Goal: Task Accomplishment & Management: Manage account settings

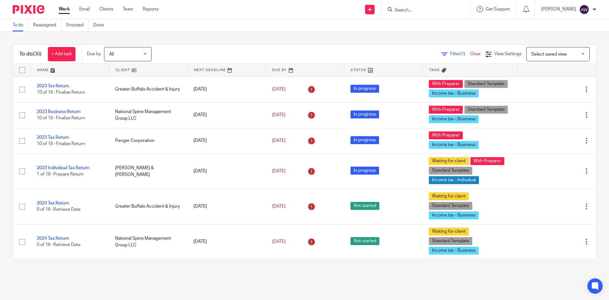
scroll to position [841, 0]
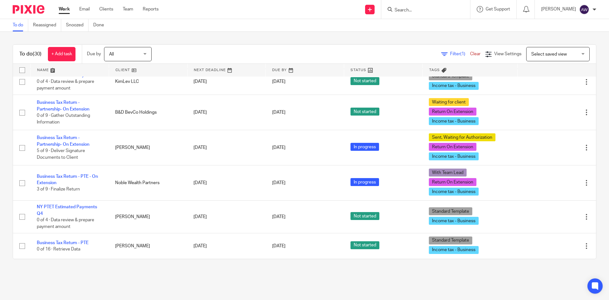
click at [128, 6] on div "Work Email Clients Team Reports Work Email Clients Team Reports Settings" at bounding box center [110, 9] width 116 height 19
click at [129, 9] on link "Team" at bounding box center [128, 9] width 10 height 6
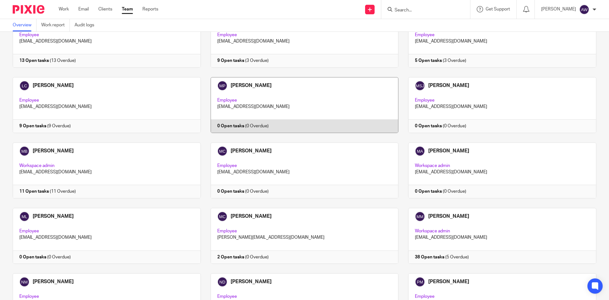
scroll to position [666, 0]
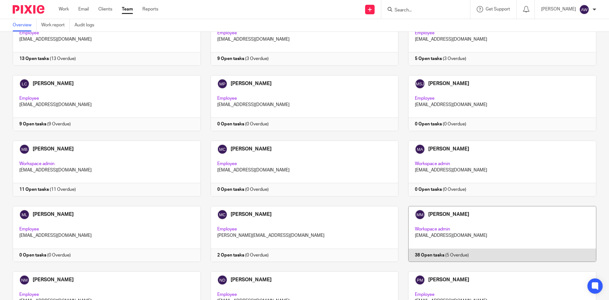
click at [420, 206] on link at bounding box center [498, 234] width 198 height 56
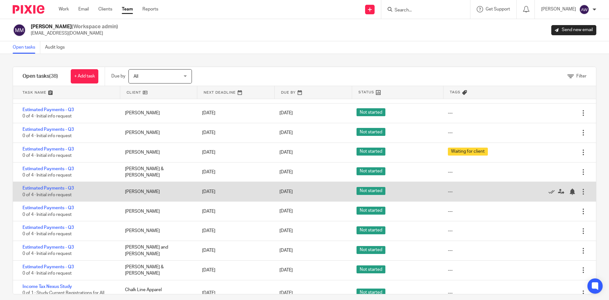
scroll to position [789, 0]
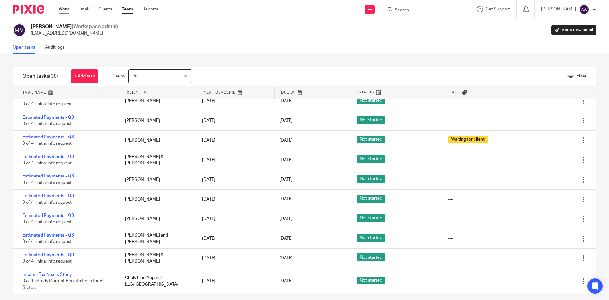
click at [66, 9] on link "Work" at bounding box center [64, 9] width 10 height 6
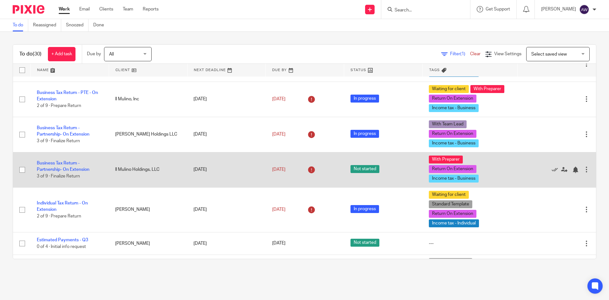
scroll to position [254, 0]
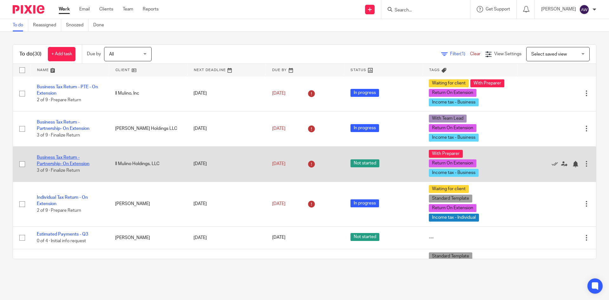
click at [62, 162] on link "Business Tax Return - Partnership- On Extension" at bounding box center [63, 160] width 53 height 11
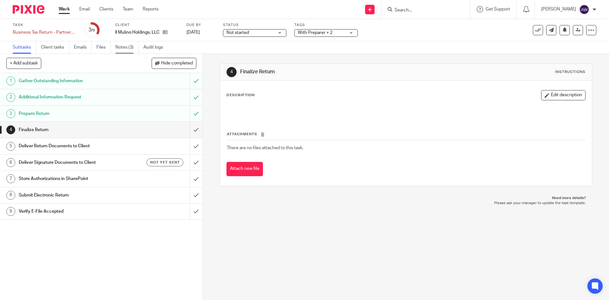
click at [138, 50] on link "Notes (3)" at bounding box center [126, 47] width 23 height 12
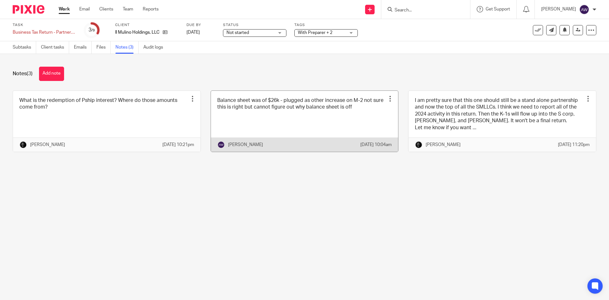
click at [387, 98] on div at bounding box center [390, 99] width 6 height 6
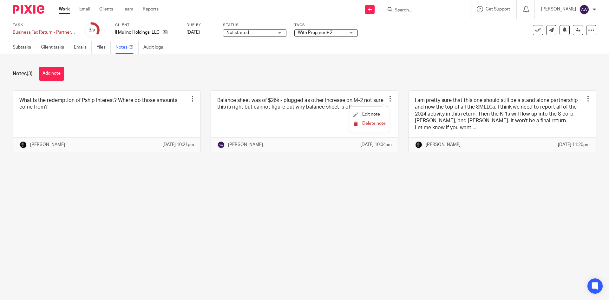
click at [372, 123] on span "Delete note" at bounding box center [373, 123] width 23 height 4
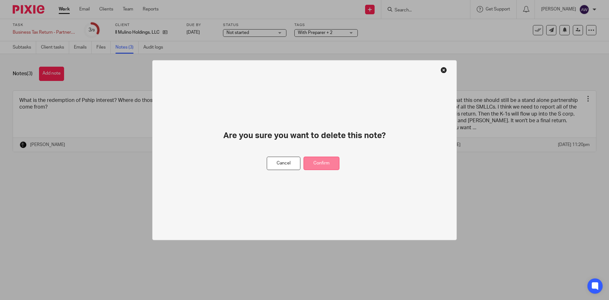
click at [323, 158] on button "Confirm" at bounding box center [322, 163] width 36 height 14
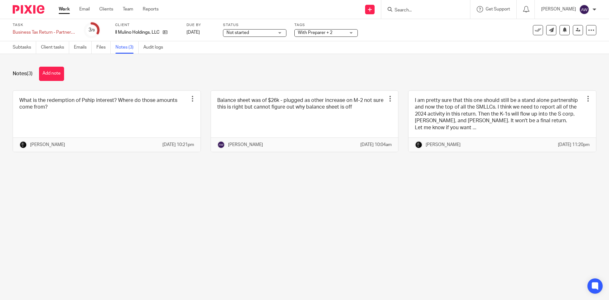
click at [294, 68] on div "Notes (3) Add note" at bounding box center [305, 74] width 584 height 14
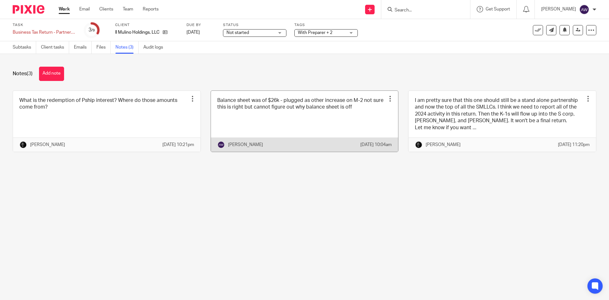
click at [387, 97] on div at bounding box center [390, 99] width 6 height 6
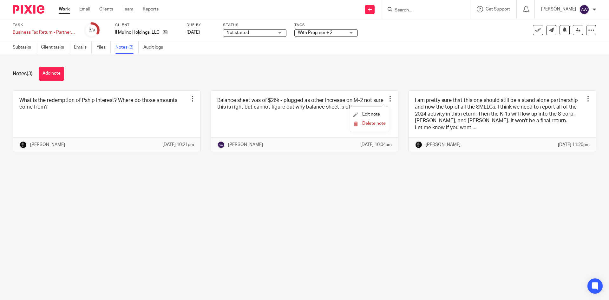
click at [370, 120] on li "Delete note" at bounding box center [369, 123] width 32 height 9
click at [369, 122] on span "Delete note" at bounding box center [373, 123] width 23 height 4
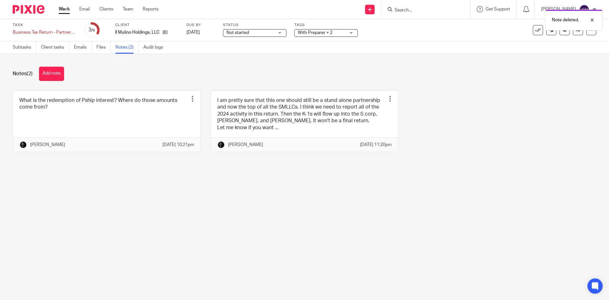
click at [62, 11] on link "Work" at bounding box center [64, 9] width 11 height 6
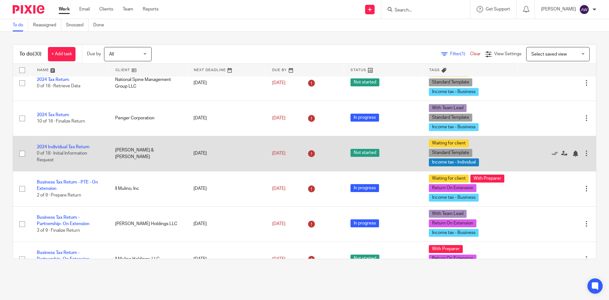
scroll to position [190, 0]
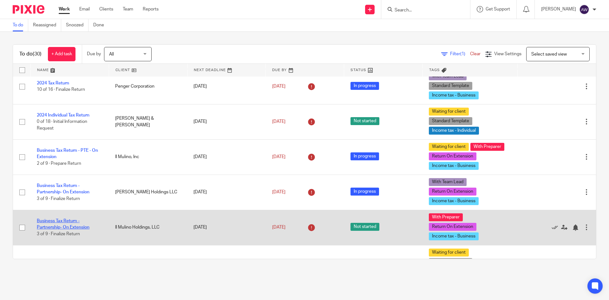
click at [70, 227] on link "Business Tax Return - Partnership- On Extension" at bounding box center [63, 224] width 53 height 11
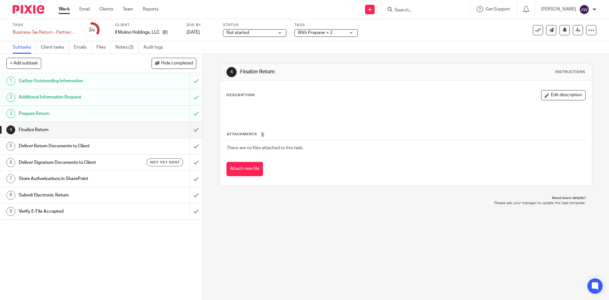
click at [116, 52] on ul "Subtasks Client tasks Emails Files Notes (2) Audit logs" at bounding box center [93, 47] width 160 height 12
click at [117, 50] on link "Notes (2)" at bounding box center [126, 47] width 23 height 12
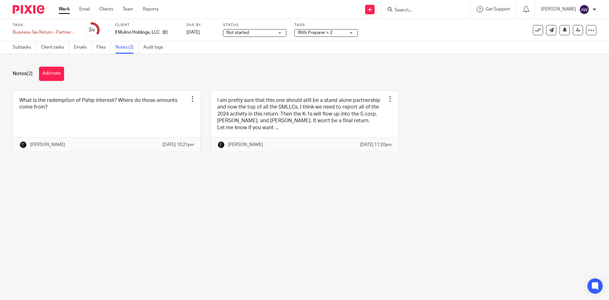
click at [62, 182] on main "Task Business Tax Return - Partnership- On Extension Save Business Tax Return -…" at bounding box center [304, 150] width 609 height 300
drag, startPoint x: 60, startPoint y: 183, endPoint x: 103, endPoint y: 202, distance: 47.5
click at [103, 202] on main "Task Business Tax Return - Partnership- On Extension Save Business Tax Return -…" at bounding box center [304, 150] width 609 height 300
click at [25, 47] on link "Subtasks" at bounding box center [24, 47] width 23 height 12
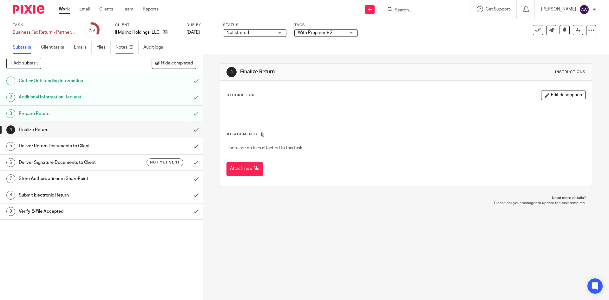
click at [131, 53] on link "Notes (2)" at bounding box center [126, 47] width 23 height 12
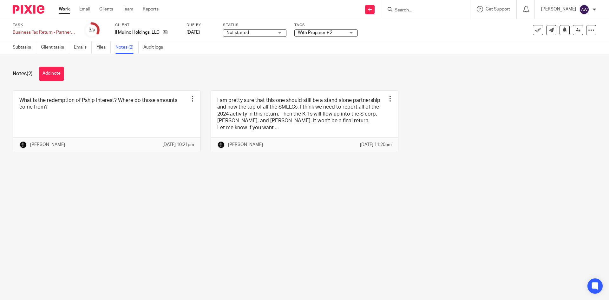
click at [61, 8] on link "Work" at bounding box center [64, 9] width 11 height 6
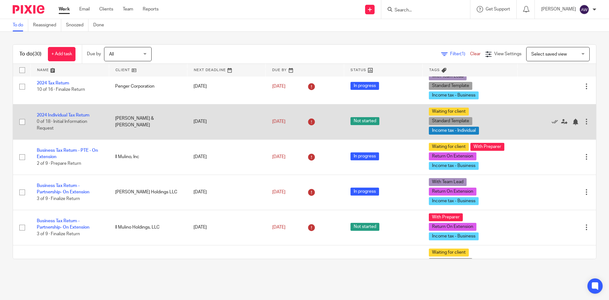
scroll to position [254, 0]
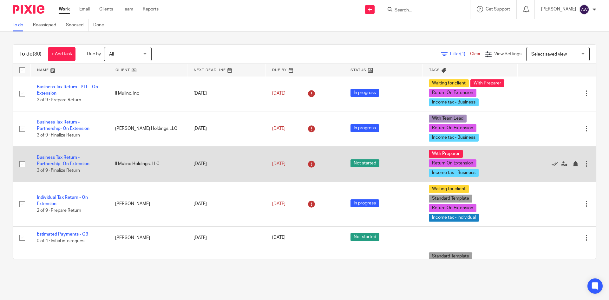
click at [65, 161] on td "Business Tax Return - Partnership- On Extension 3 of 9 · Finalize Return" at bounding box center [69, 163] width 78 height 35
click at [66, 157] on link "Business Tax Return - Partnership- On Extension" at bounding box center [63, 160] width 53 height 11
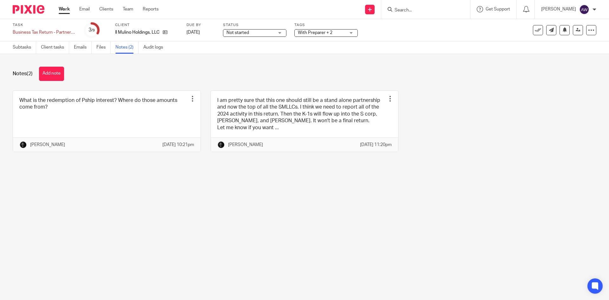
click at [68, 6] on link "Work" at bounding box center [64, 9] width 11 height 6
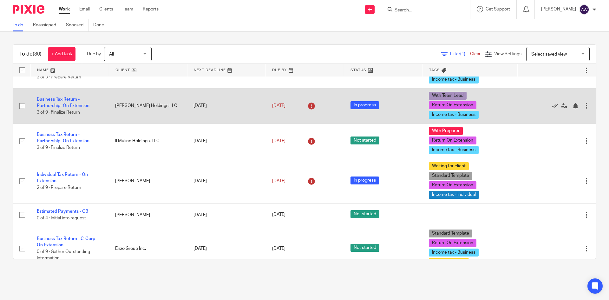
scroll to position [286, 0]
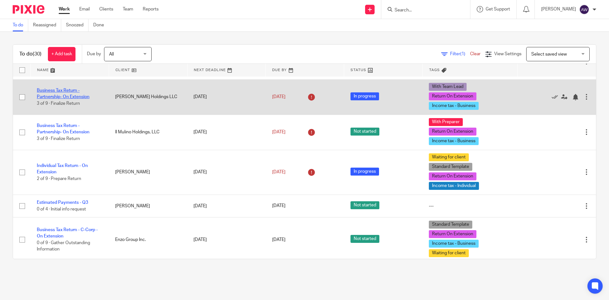
click at [60, 95] on link "Business Tax Return - Partnership- On Extension" at bounding box center [63, 93] width 53 height 11
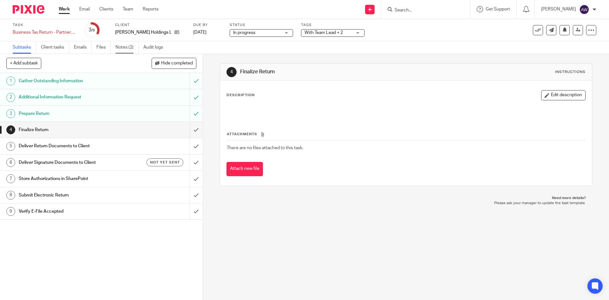
click at [132, 48] on link "Notes (2)" at bounding box center [126, 47] width 23 height 12
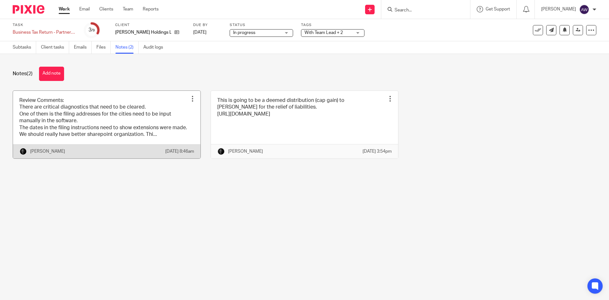
click at [153, 104] on link at bounding box center [107, 125] width 188 height 68
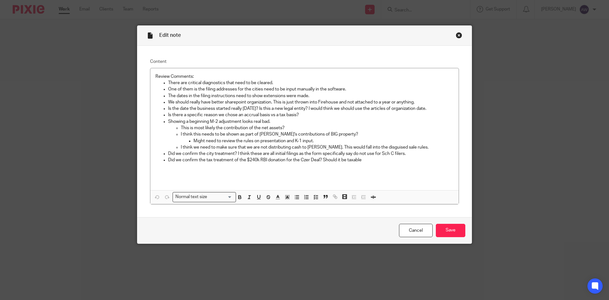
click at [458, 36] on div "Close this dialog window" at bounding box center [459, 35] width 6 height 6
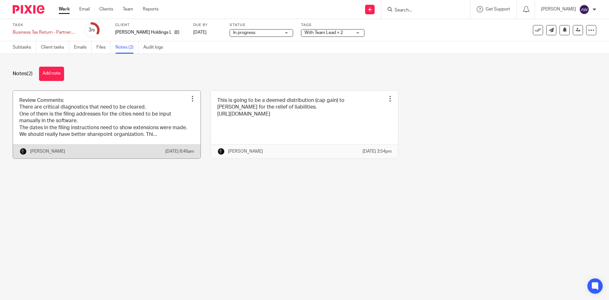
click at [108, 124] on link at bounding box center [107, 125] width 188 height 68
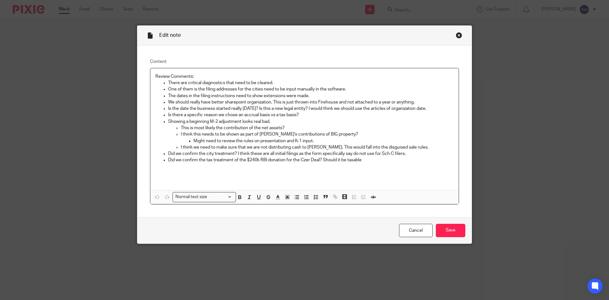
click at [458, 35] on div "Close this dialog window" at bounding box center [459, 35] width 6 height 6
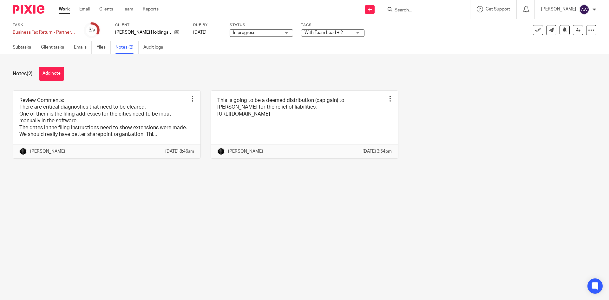
click at [65, 11] on link "Work" at bounding box center [64, 9] width 11 height 6
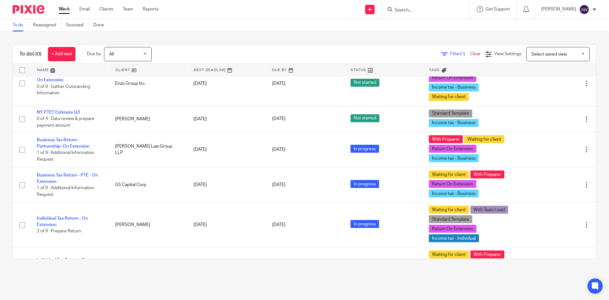
scroll to position [476, 0]
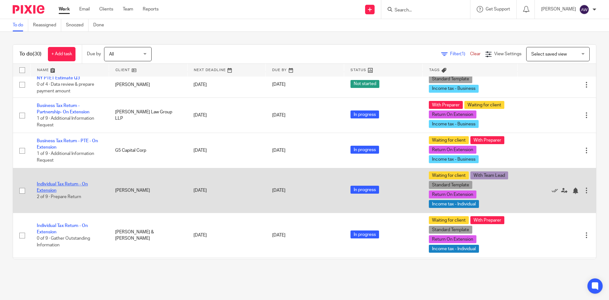
click at [63, 182] on link "Individual Tax Return - On Extension" at bounding box center [62, 187] width 51 height 11
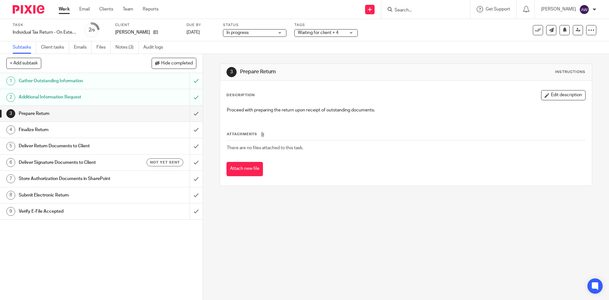
click at [307, 33] on span "Waiting for client + 4" at bounding box center [318, 32] width 41 height 4
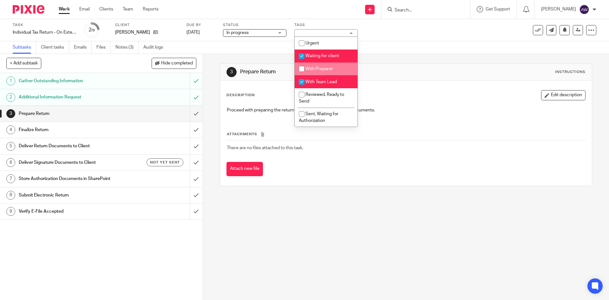
click at [324, 72] on li "With Preparer" at bounding box center [326, 69] width 63 height 13
checkbox input "true"
click at [322, 78] on li "With Team Lead" at bounding box center [326, 81] width 63 height 13
checkbox input "false"
click at [69, 10] on link "Work" at bounding box center [64, 9] width 11 height 6
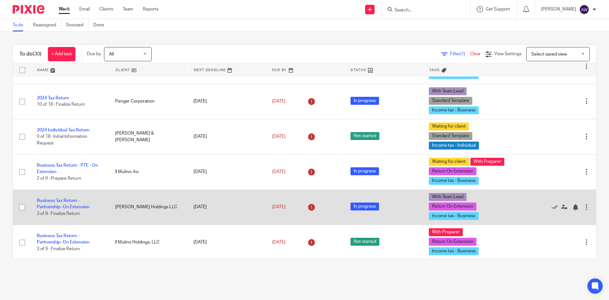
scroll to position [190, 0]
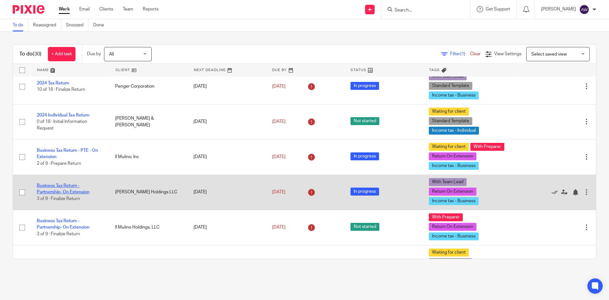
click at [71, 187] on link "Business Tax Return - Partnership- On Extension" at bounding box center [63, 188] width 53 height 11
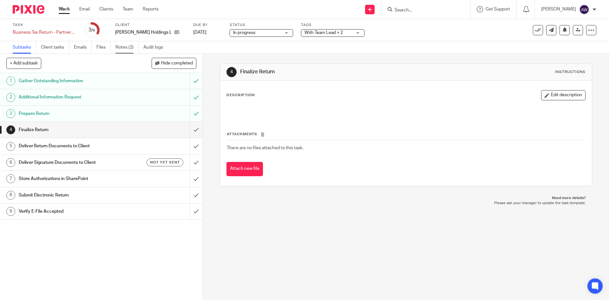
click at [123, 43] on link "Notes (2)" at bounding box center [126, 47] width 23 height 12
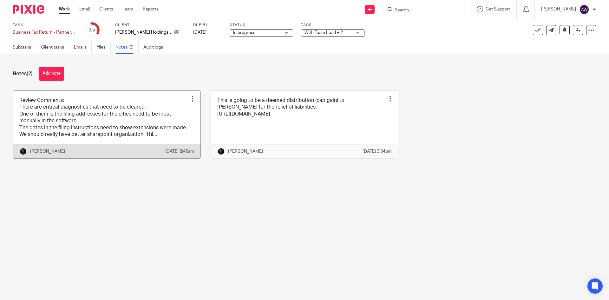
click at [66, 133] on link at bounding box center [107, 125] width 188 height 68
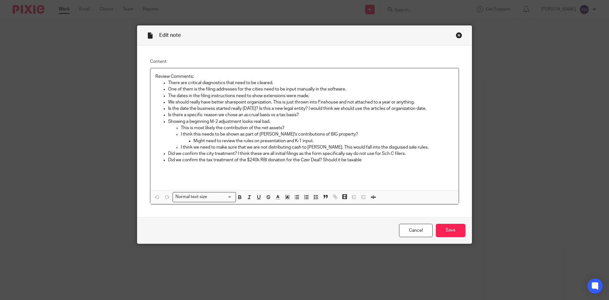
click at [314, 97] on p "The dates in the filing instructions need to show extensions were made." at bounding box center [311, 96] width 286 height 6
click at [454, 233] on input "Save" at bounding box center [451, 231] width 30 height 14
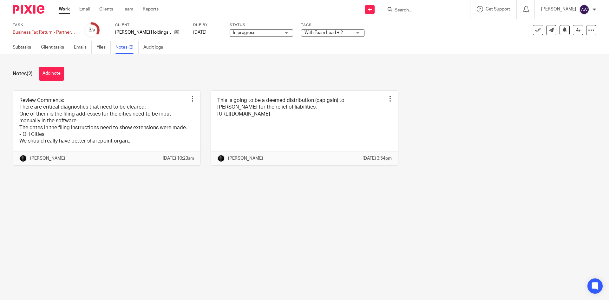
click at [69, 10] on link "Work" at bounding box center [64, 9] width 11 height 6
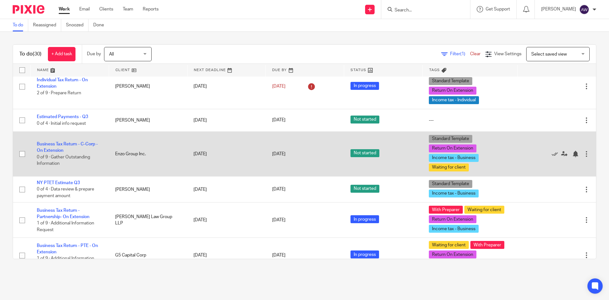
scroll to position [412, 0]
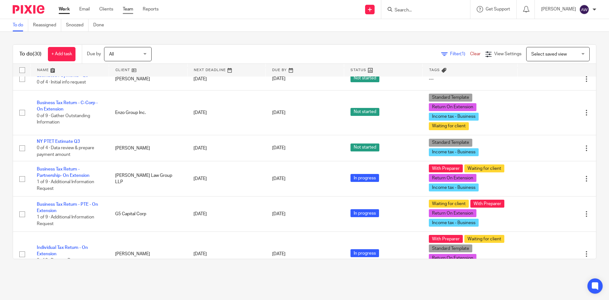
click at [130, 10] on link "Team" at bounding box center [128, 9] width 10 height 6
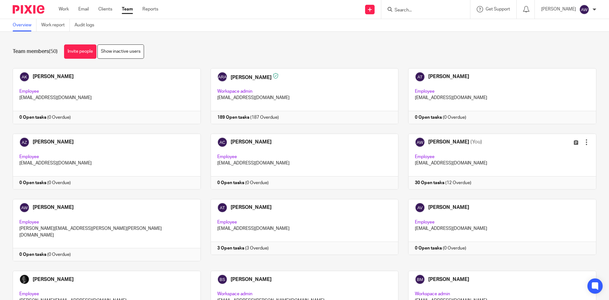
click at [62, 13] on div "Work Email Clients Team Reports Work Email Clients Team Reports Settings" at bounding box center [109, 9] width 115 height 19
click at [68, 9] on link "Work" at bounding box center [64, 9] width 10 height 6
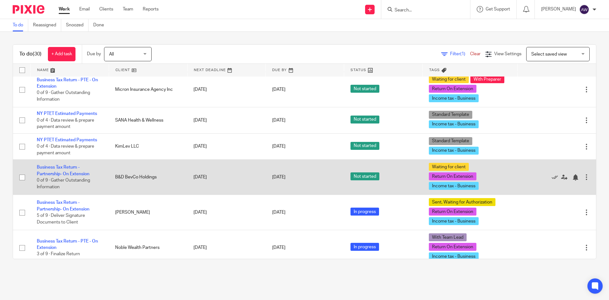
scroll to position [746, 0]
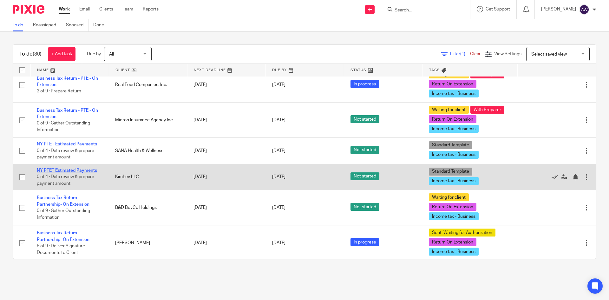
click at [64, 170] on link "NY PTET Estimated Payments" at bounding box center [67, 170] width 60 height 4
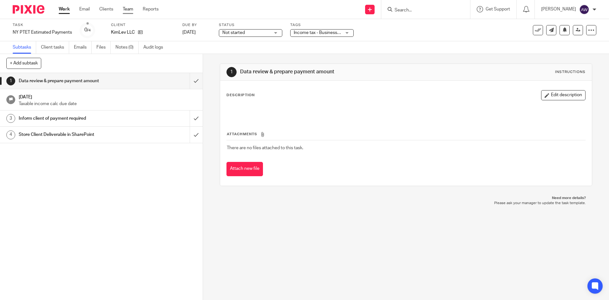
click at [124, 9] on link "Team" at bounding box center [128, 9] width 10 height 6
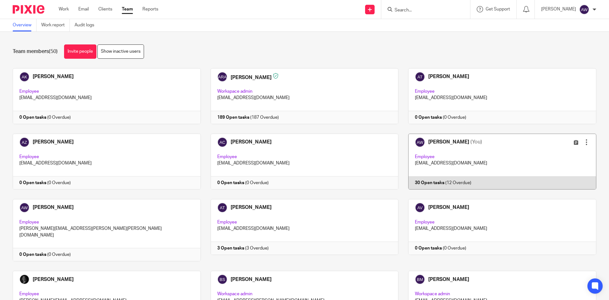
click at [419, 160] on link at bounding box center [498, 162] width 198 height 56
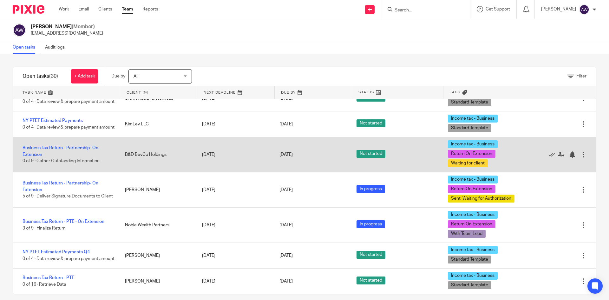
scroll to position [861, 0]
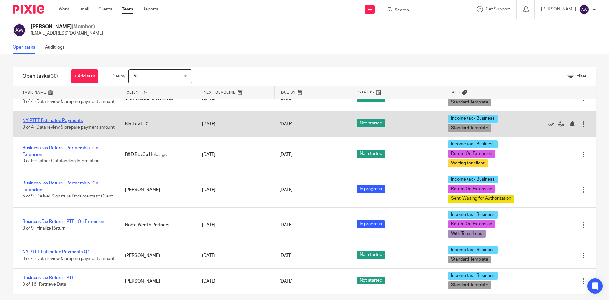
click at [60, 123] on link "NY PTET Estimated Payments" at bounding box center [53, 120] width 60 height 4
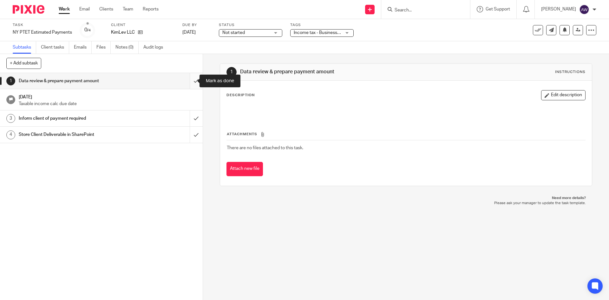
click at [192, 75] on input "submit" at bounding box center [101, 81] width 203 height 16
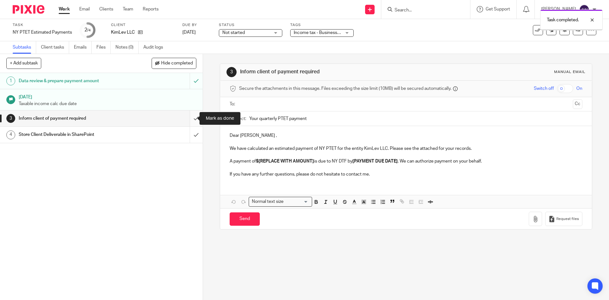
click at [190, 117] on input "submit" at bounding box center [101, 118] width 203 height 16
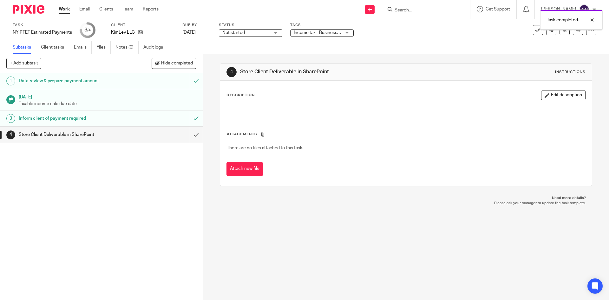
click at [190, 133] on input "submit" at bounding box center [101, 135] width 203 height 16
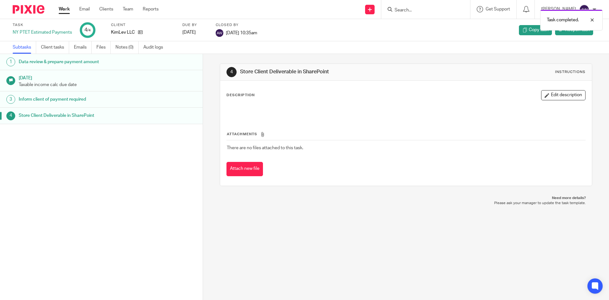
click at [67, 9] on link "Work" at bounding box center [64, 9] width 11 height 6
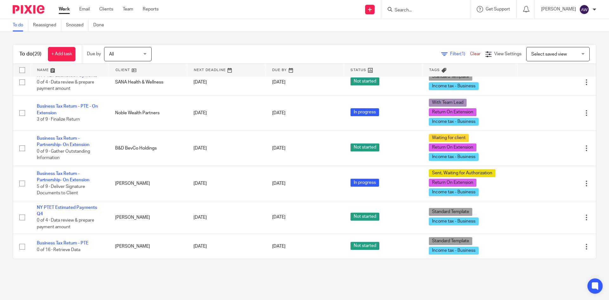
scroll to position [815, 0]
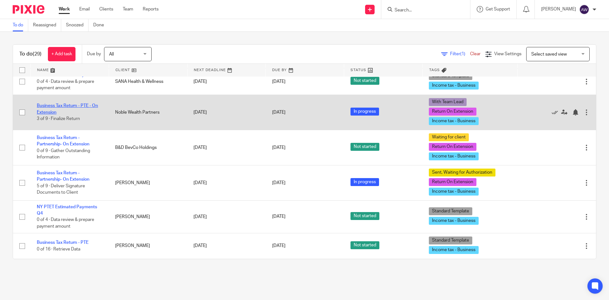
click at [64, 104] on link "Business Tax Return - PTE - On Extension" at bounding box center [67, 108] width 61 height 11
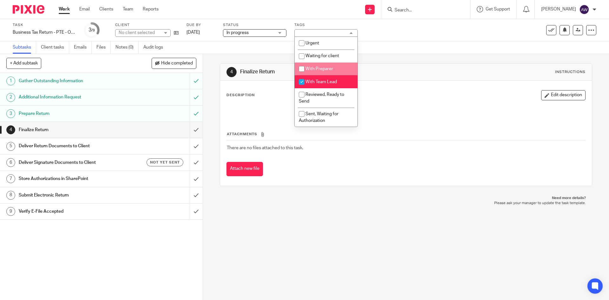
click at [320, 71] on span "With Preparer" at bounding box center [320, 69] width 28 height 4
checkbox input "true"
click at [318, 81] on span "With Team Lead" at bounding box center [321, 82] width 31 height 4
checkbox input "false"
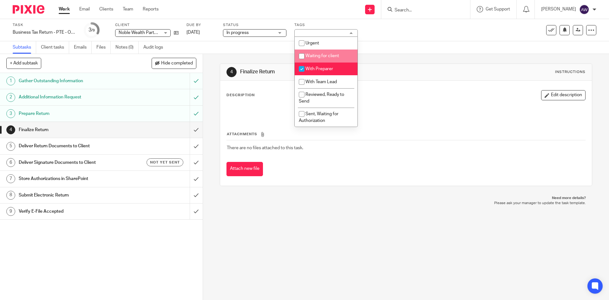
click at [325, 60] on li "Waiting for client" at bounding box center [326, 55] width 63 height 13
checkbox input "true"
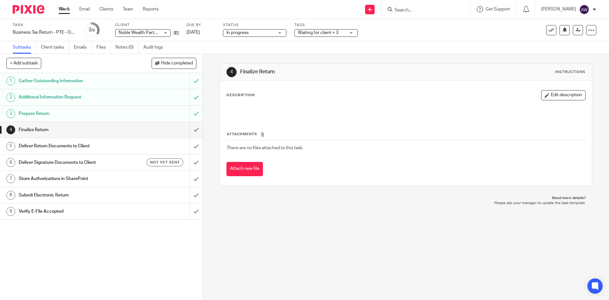
click at [67, 11] on link "Work" at bounding box center [64, 9] width 11 height 6
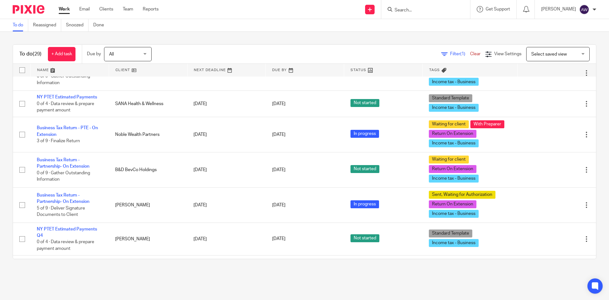
scroll to position [815, 0]
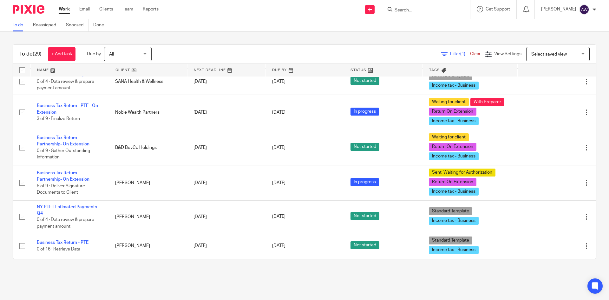
click at [409, 10] on input "Search" at bounding box center [422, 11] width 57 height 6
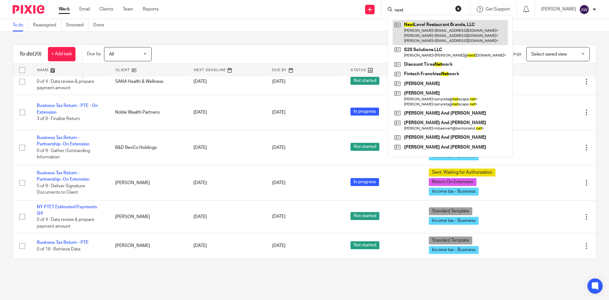
type input "next"
click at [429, 33] on link at bounding box center [450, 32] width 115 height 25
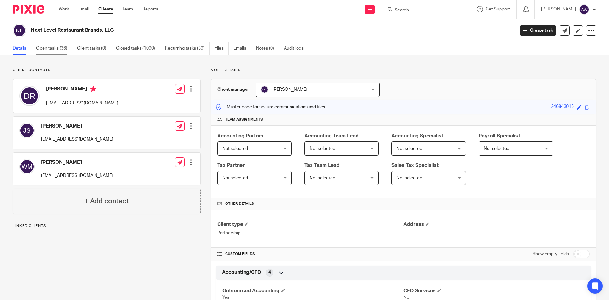
click at [55, 49] on link "Open tasks (36)" at bounding box center [54, 48] width 36 height 12
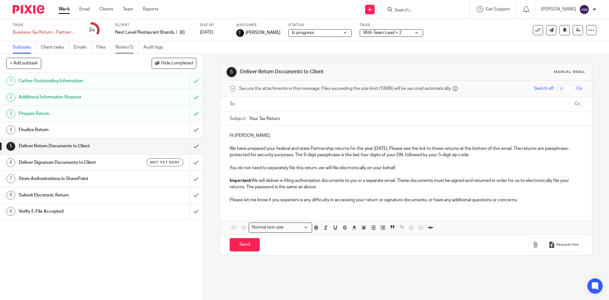
click at [123, 48] on link "Notes (1)" at bounding box center [126, 47] width 23 height 12
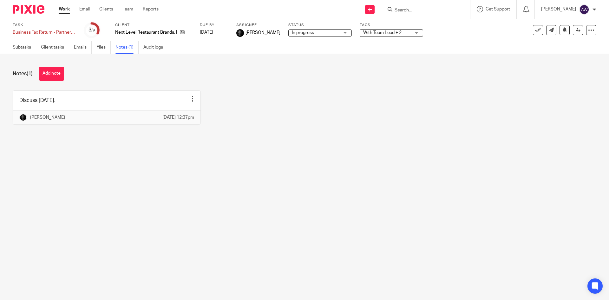
click at [63, 10] on link "Work" at bounding box center [64, 9] width 11 height 6
